Goal: Information Seeking & Learning: Learn about a topic

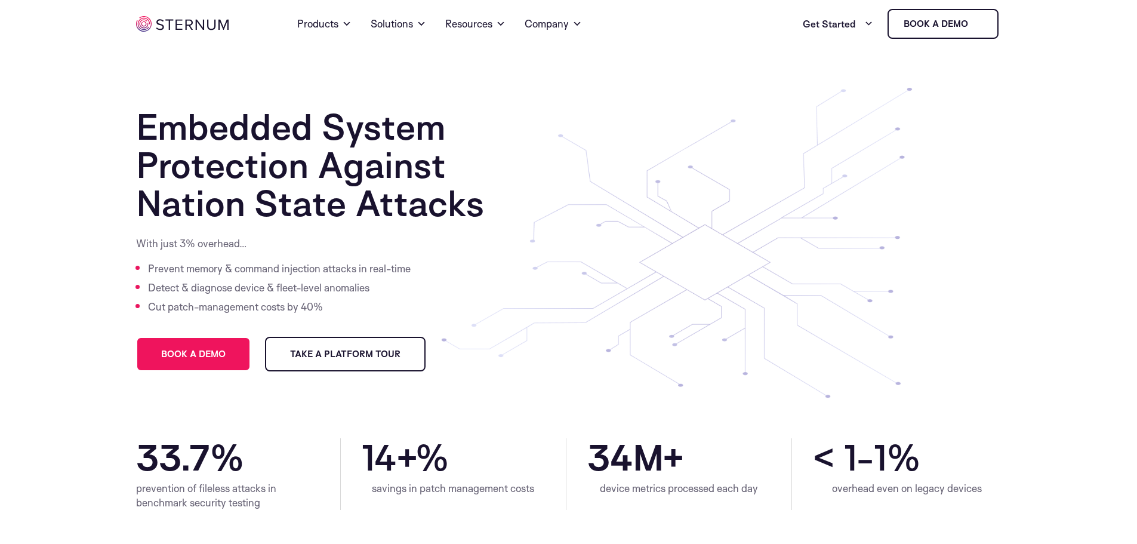
click at [326, 26] on link "Products" at bounding box center [324, 23] width 54 height 43
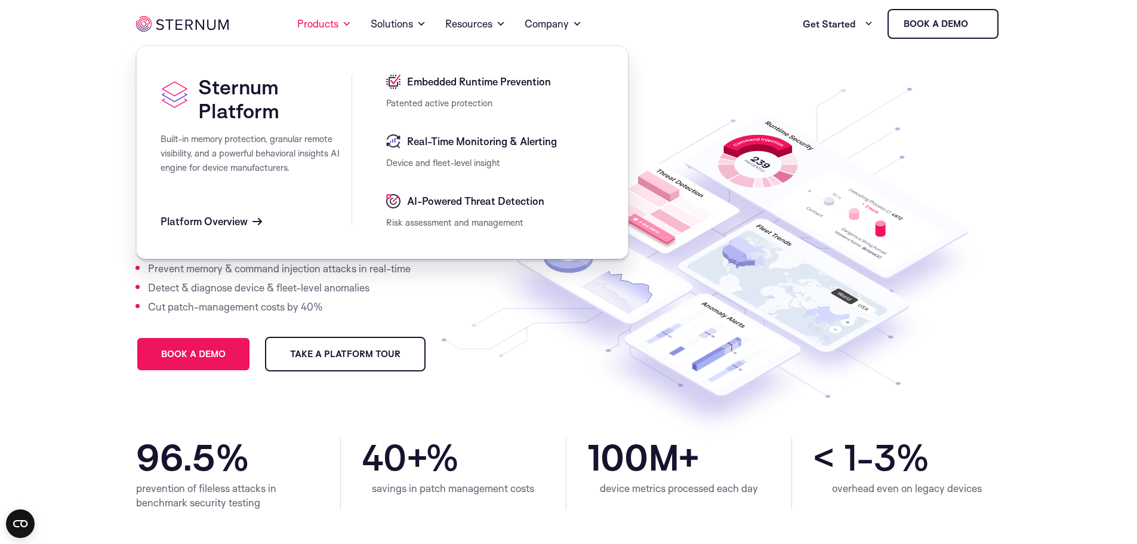
click at [424, 145] on span "Real-Time Monitoring & Alerting" at bounding box center [480, 141] width 153 height 14
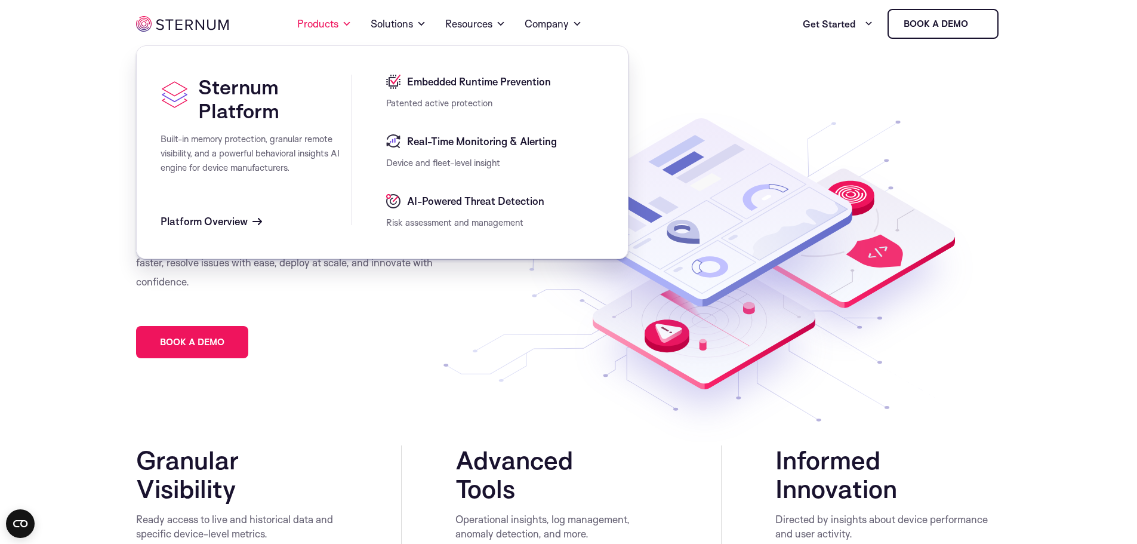
click at [352, 24] on ul "Home Products Sternum Platform Built-in memory protection, granular remote visi…" at bounding box center [447, 23] width 415 height 43
click at [444, 82] on span "Embedded Runtime Prevention" at bounding box center [477, 82] width 147 height 14
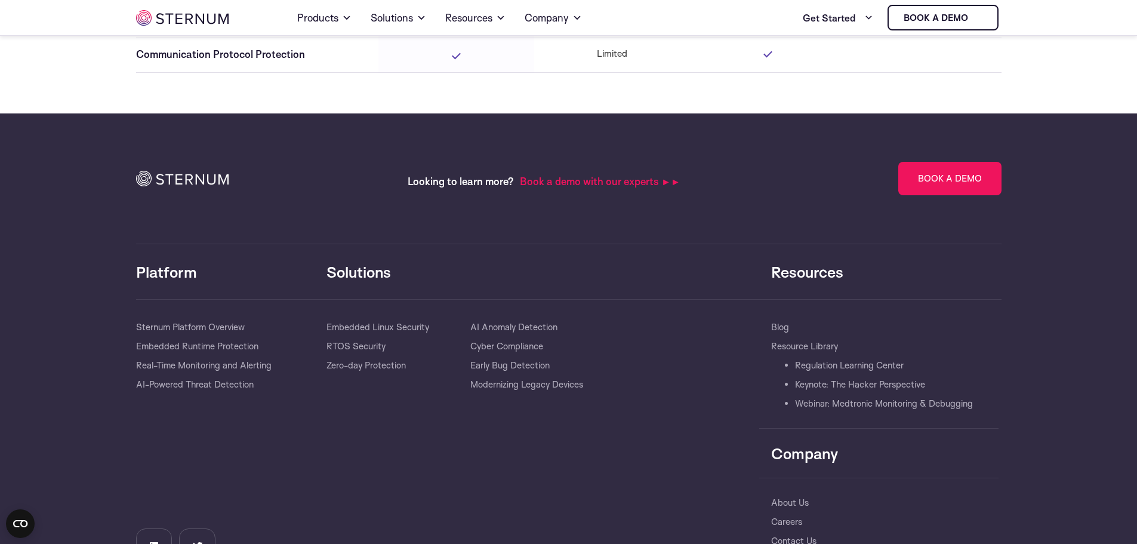
scroll to position [3698, 0]
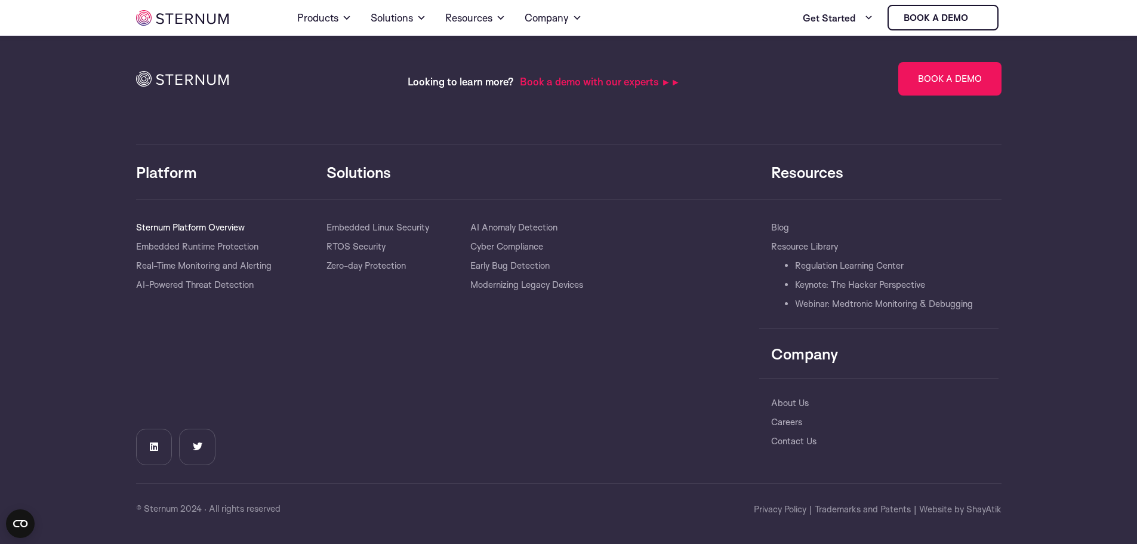
click at [215, 230] on link "Sternum Platform Overview" at bounding box center [190, 227] width 109 height 19
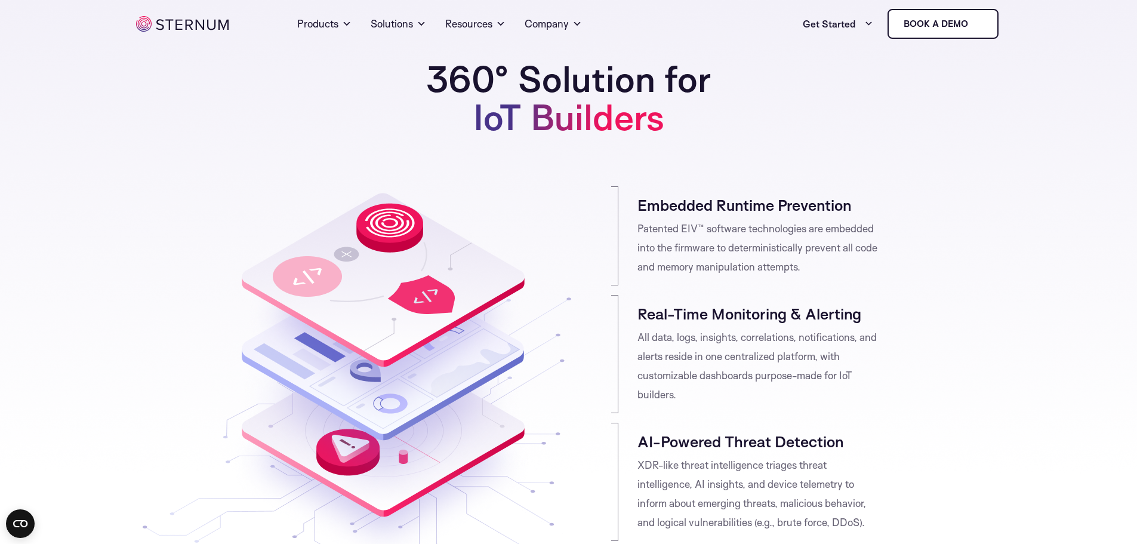
click at [922, 24] on link "Book a demo" at bounding box center [942, 24] width 111 height 30
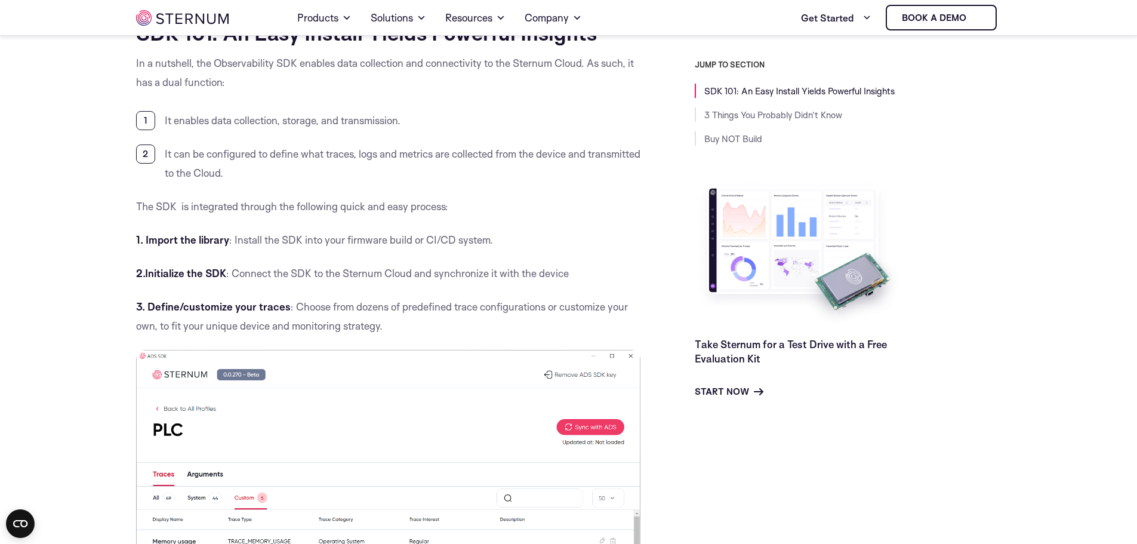
scroll to position [211, 0]
